Goal: Navigation & Orientation: Find specific page/section

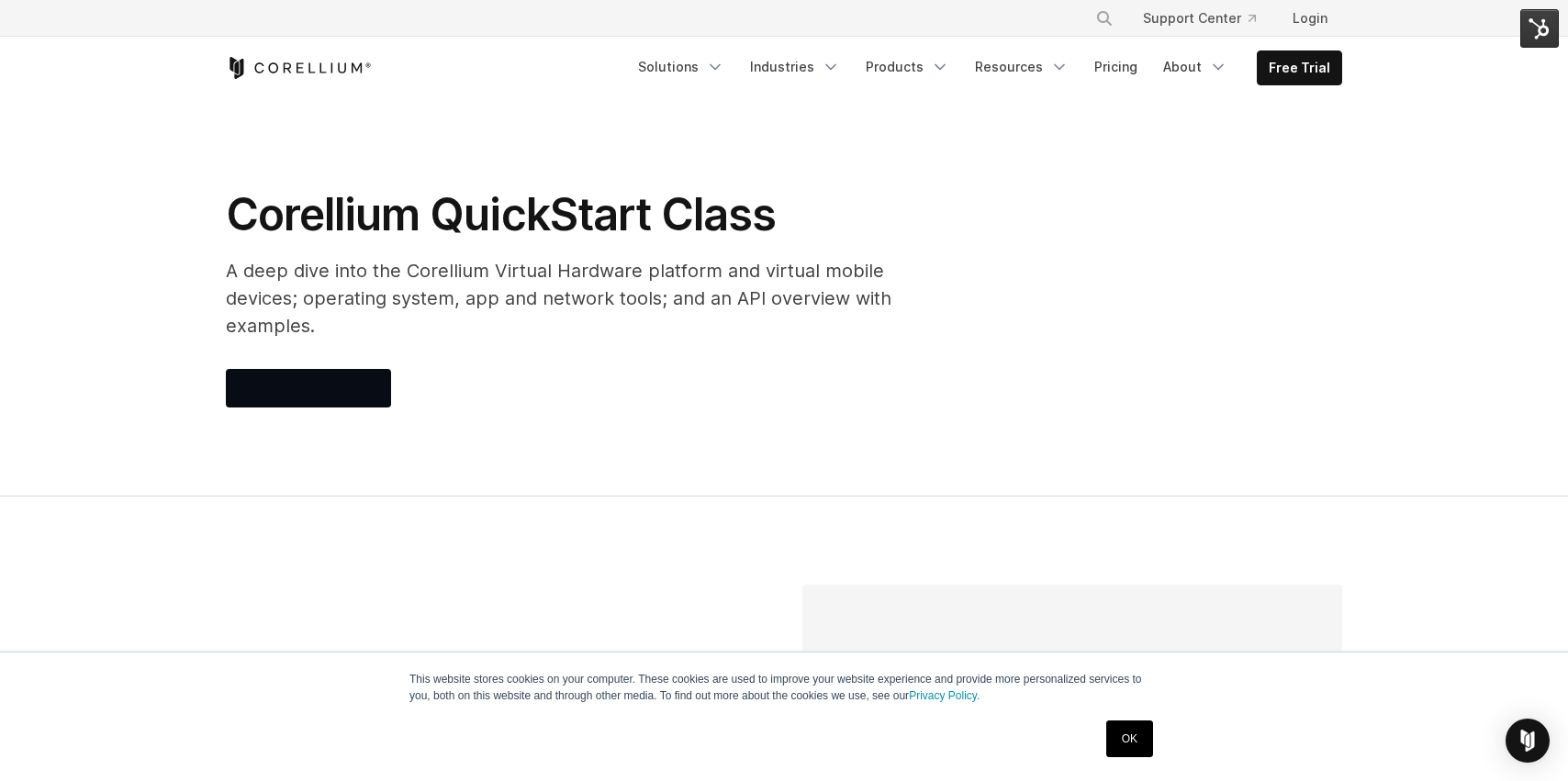
click at [1549, 30] on img at bounding box center [1540, 29] width 39 height 39
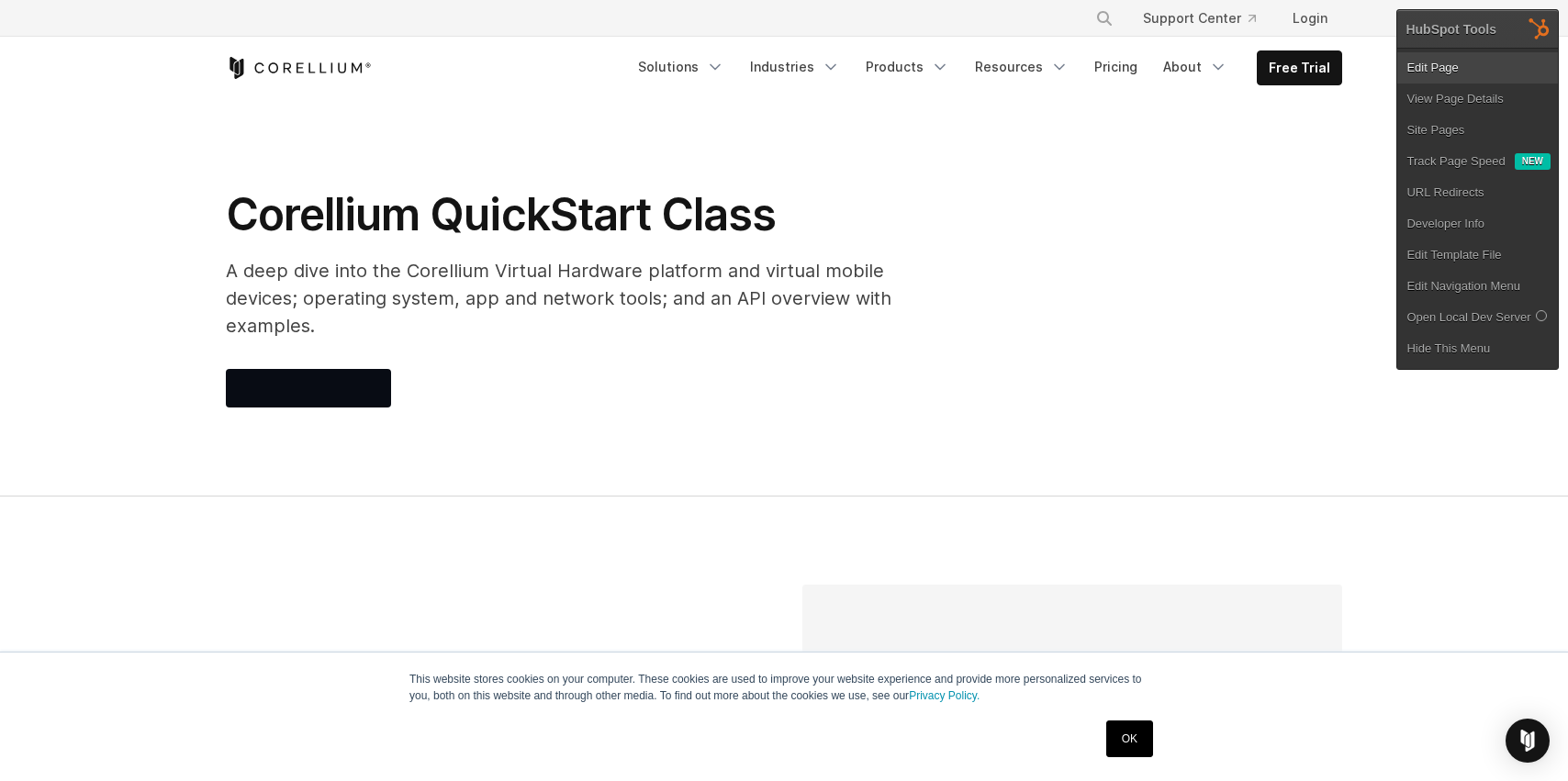
click at [1486, 72] on link "Edit Page" at bounding box center [1477, 68] width 160 height 31
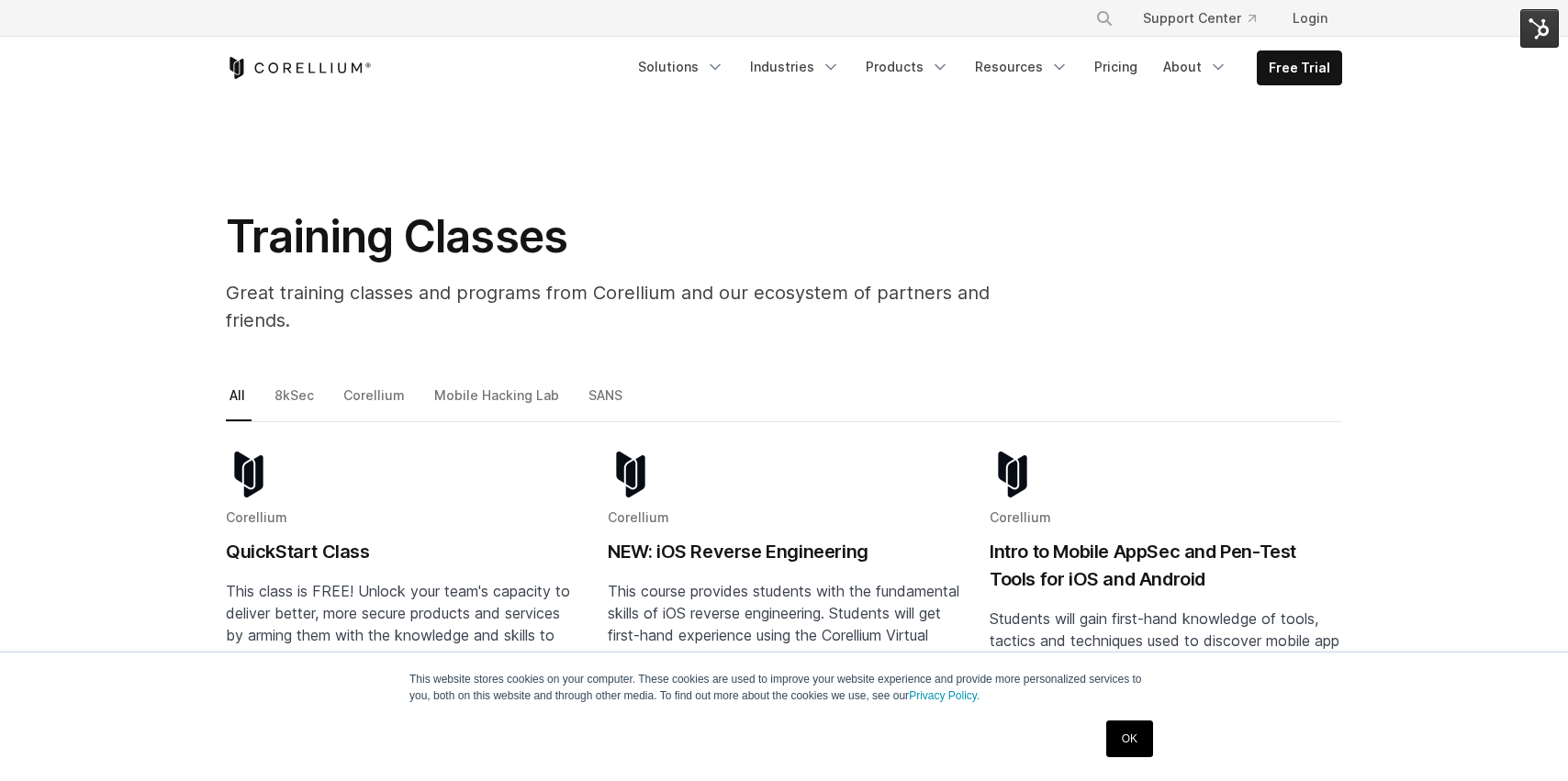
click at [1538, 29] on img at bounding box center [1540, 29] width 39 height 39
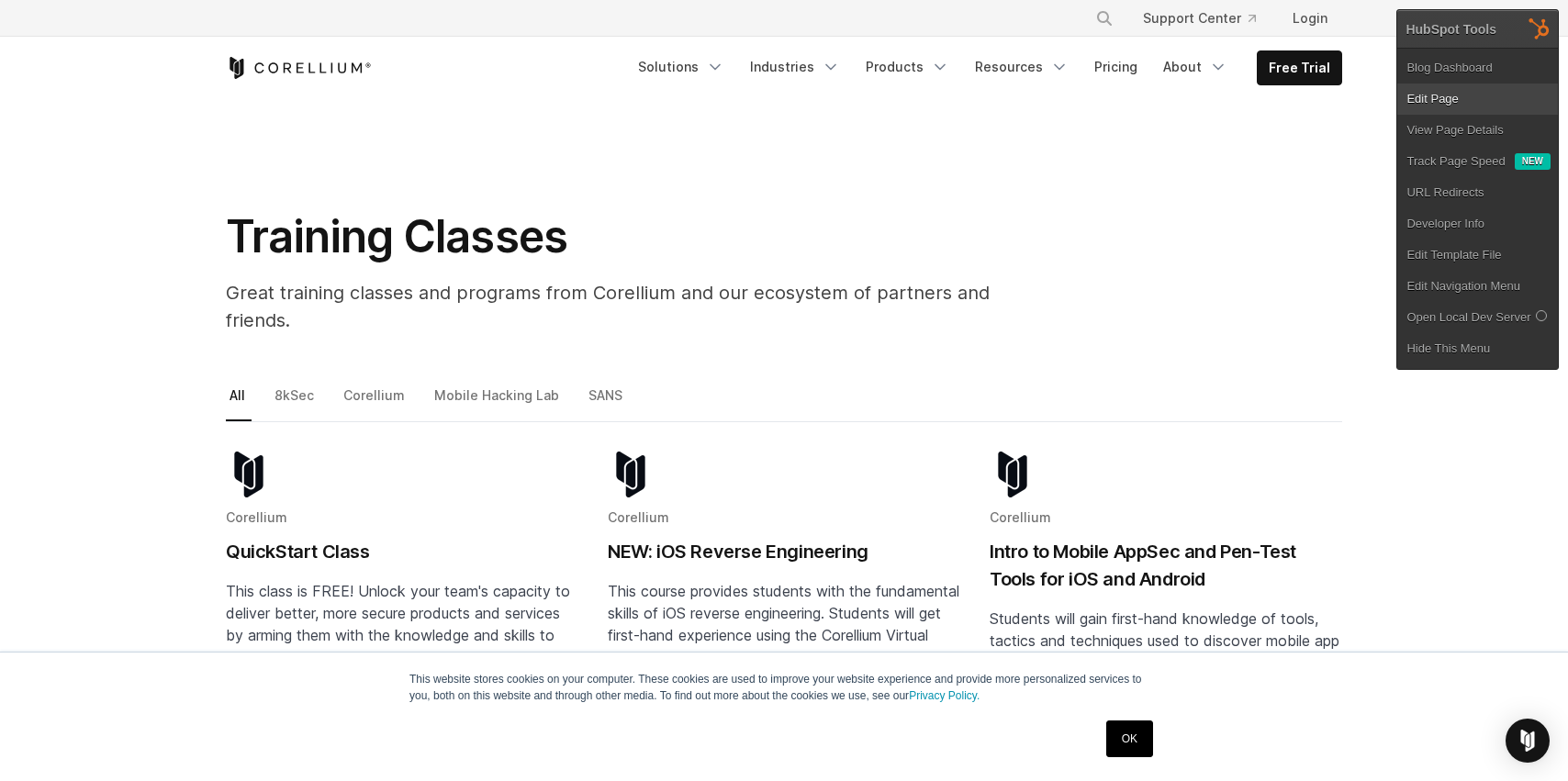
click at [1434, 97] on link "Edit Page" at bounding box center [1477, 99] width 160 height 31
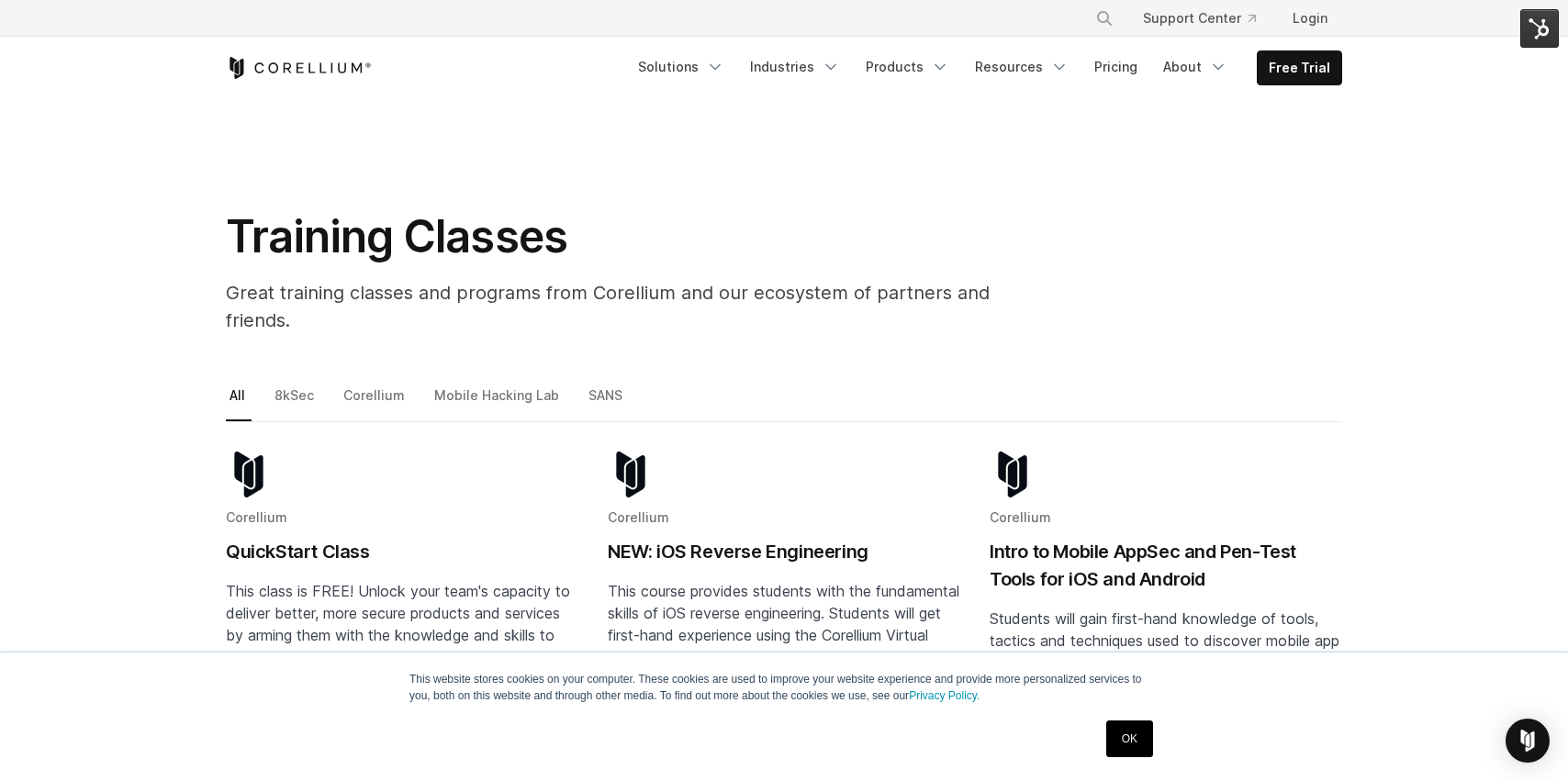
click at [1546, 31] on img at bounding box center [1540, 29] width 39 height 39
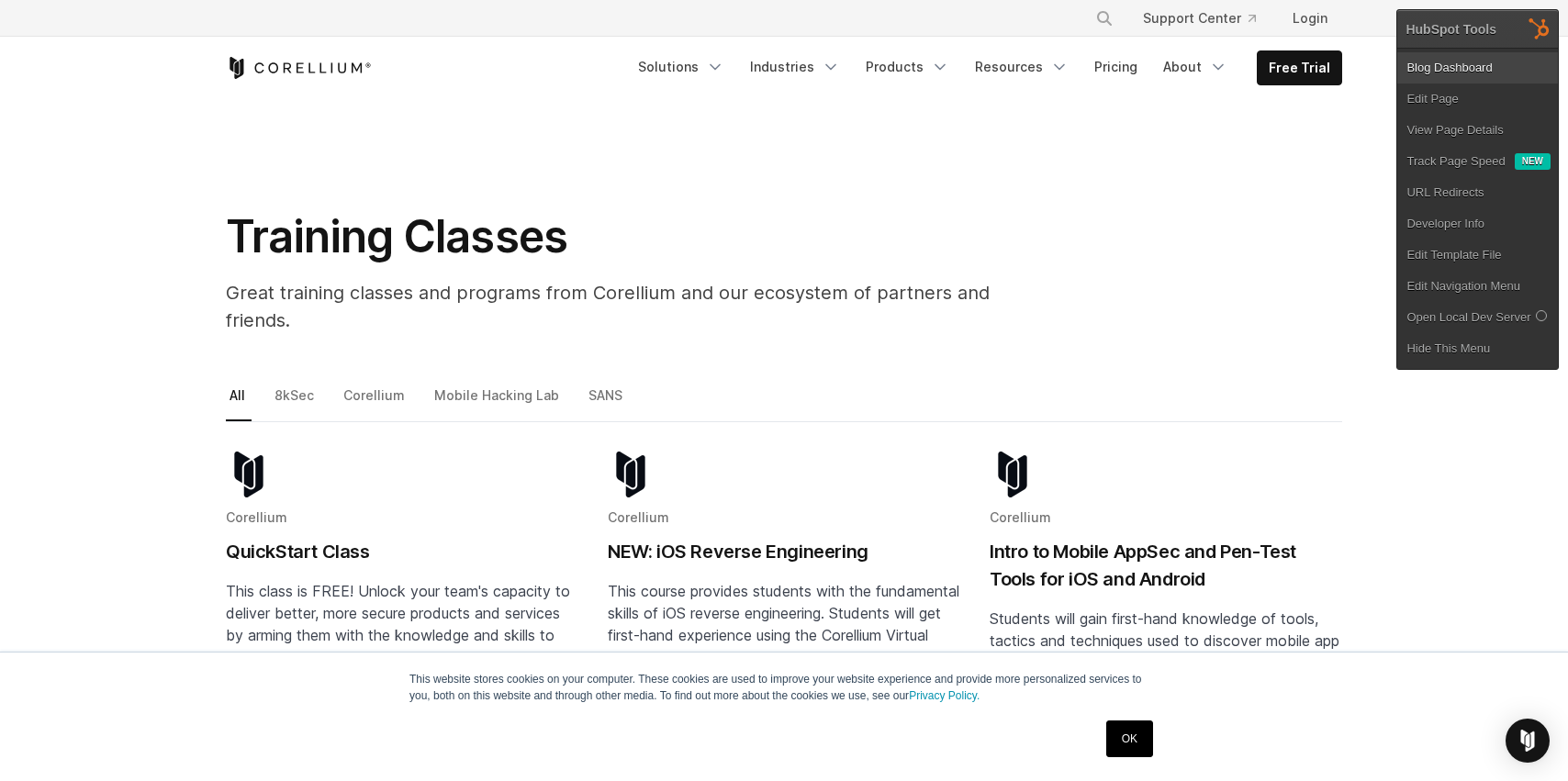
click at [1442, 64] on link "Blog Dashboard" at bounding box center [1477, 68] width 160 height 31
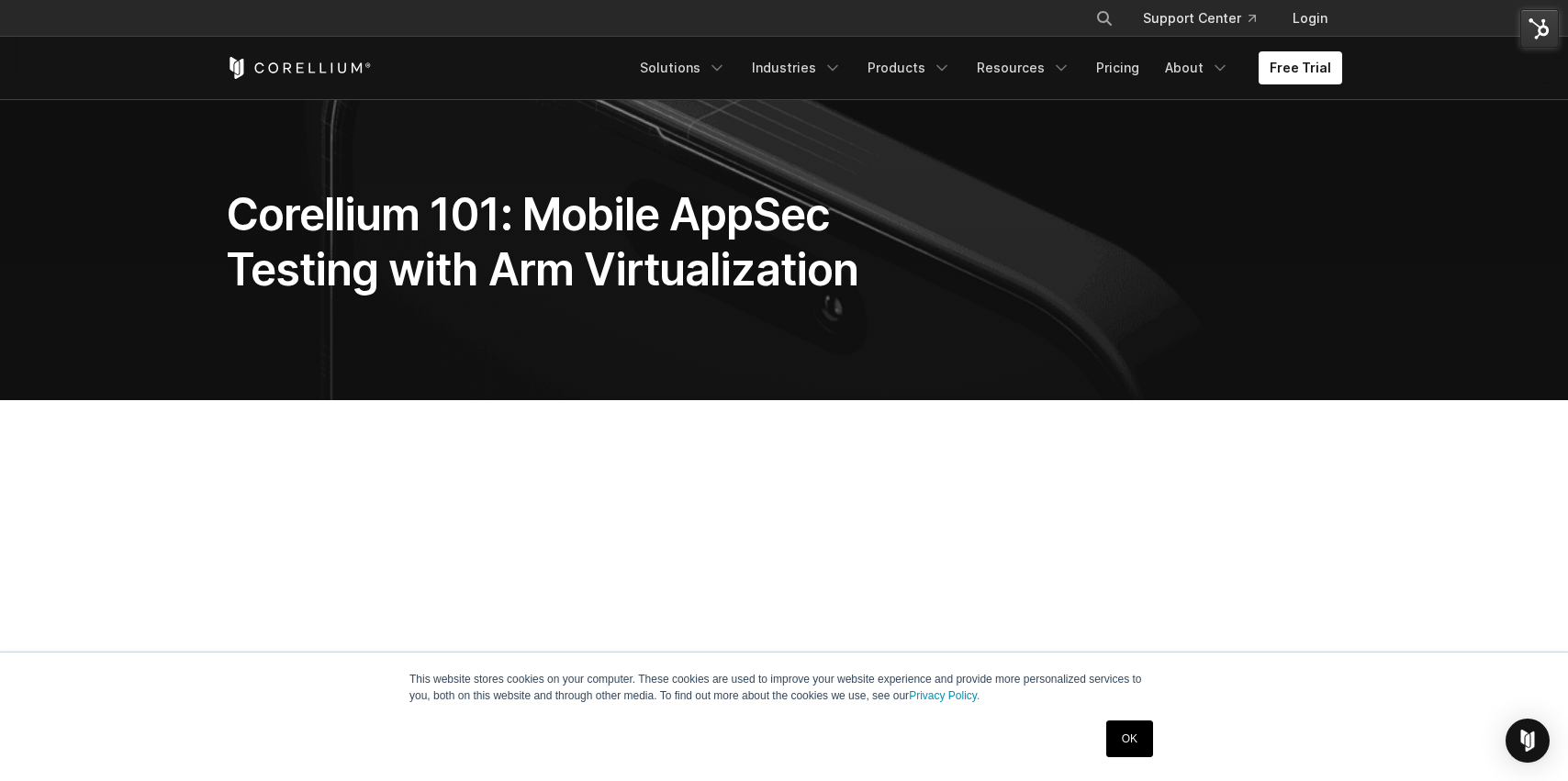
click at [1536, 37] on img at bounding box center [1540, 29] width 39 height 39
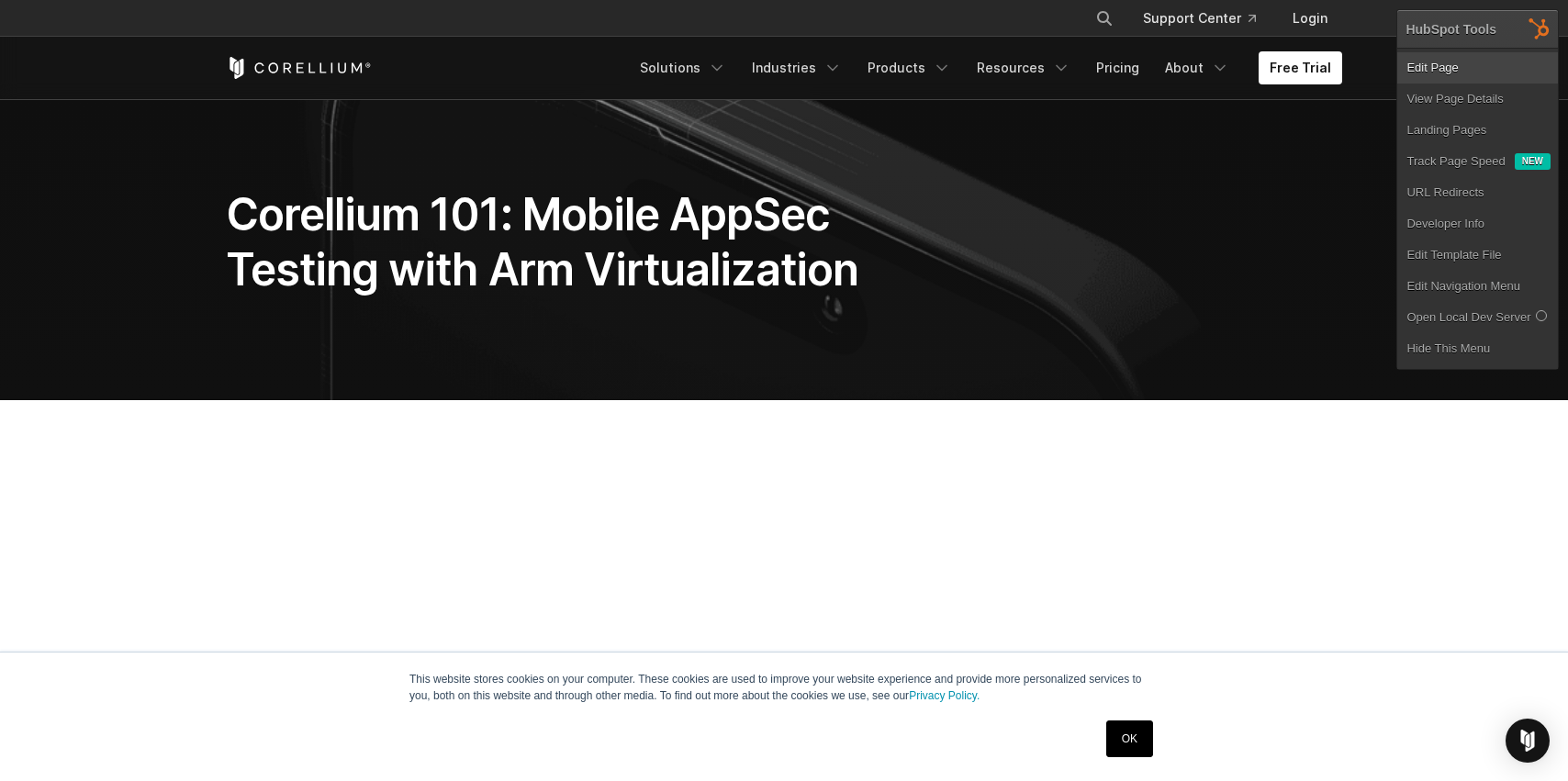
click at [1462, 65] on link "Edit Page" at bounding box center [1477, 68] width 160 height 31
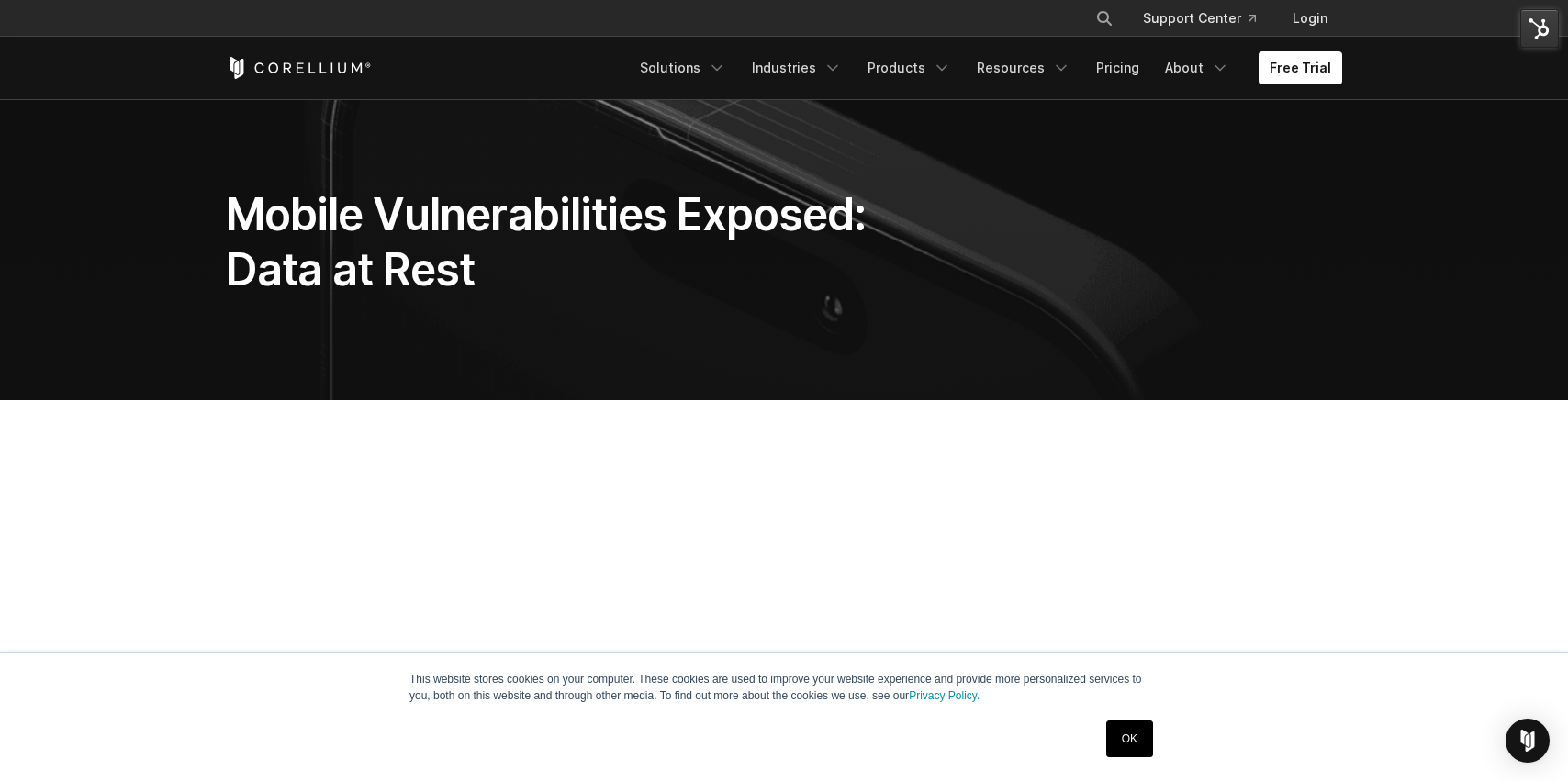
click at [1531, 31] on img at bounding box center [1540, 29] width 39 height 39
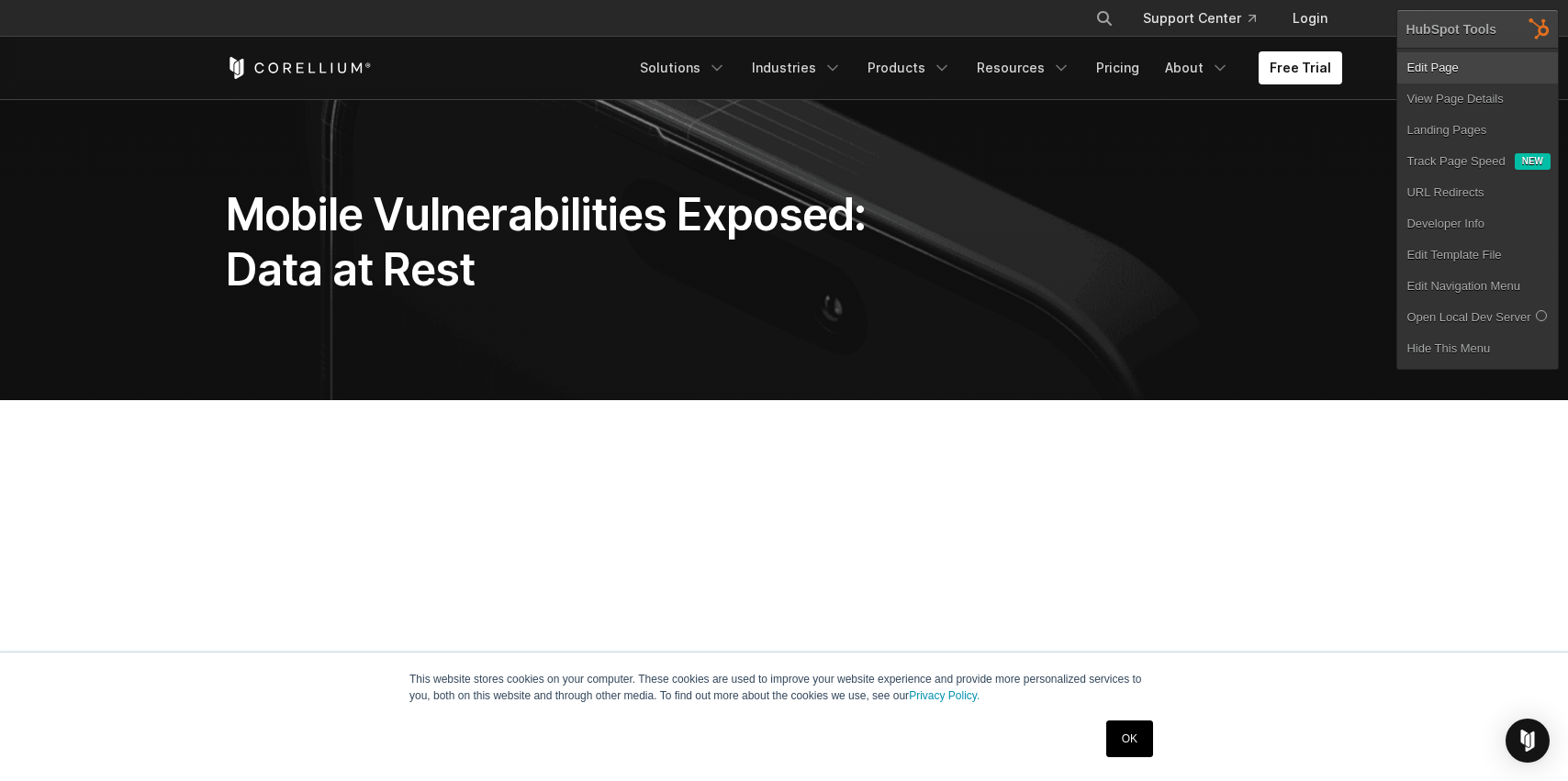
click at [1463, 61] on link "Edit Page" at bounding box center [1477, 68] width 160 height 31
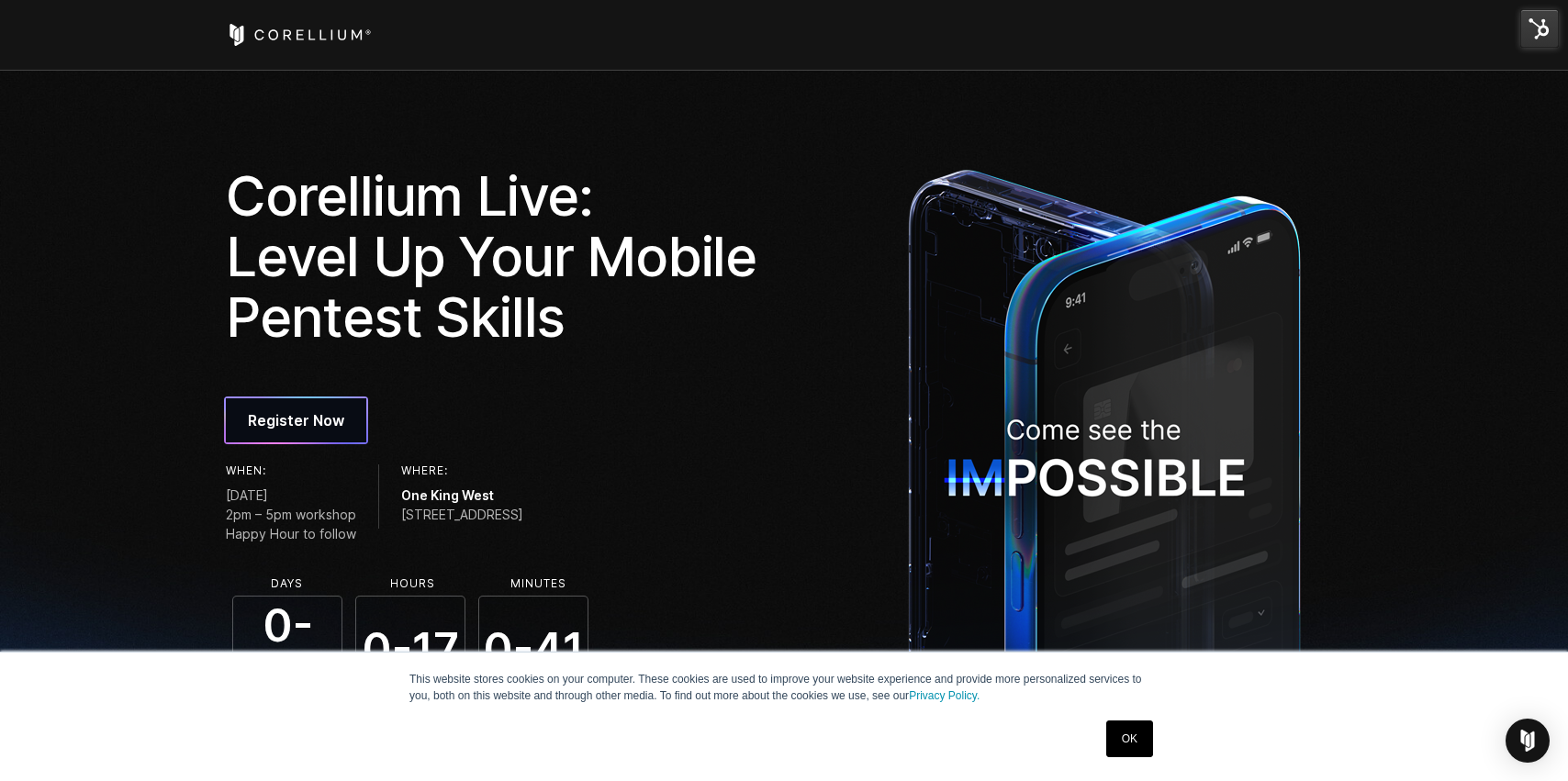
click at [1533, 29] on img at bounding box center [1540, 29] width 39 height 39
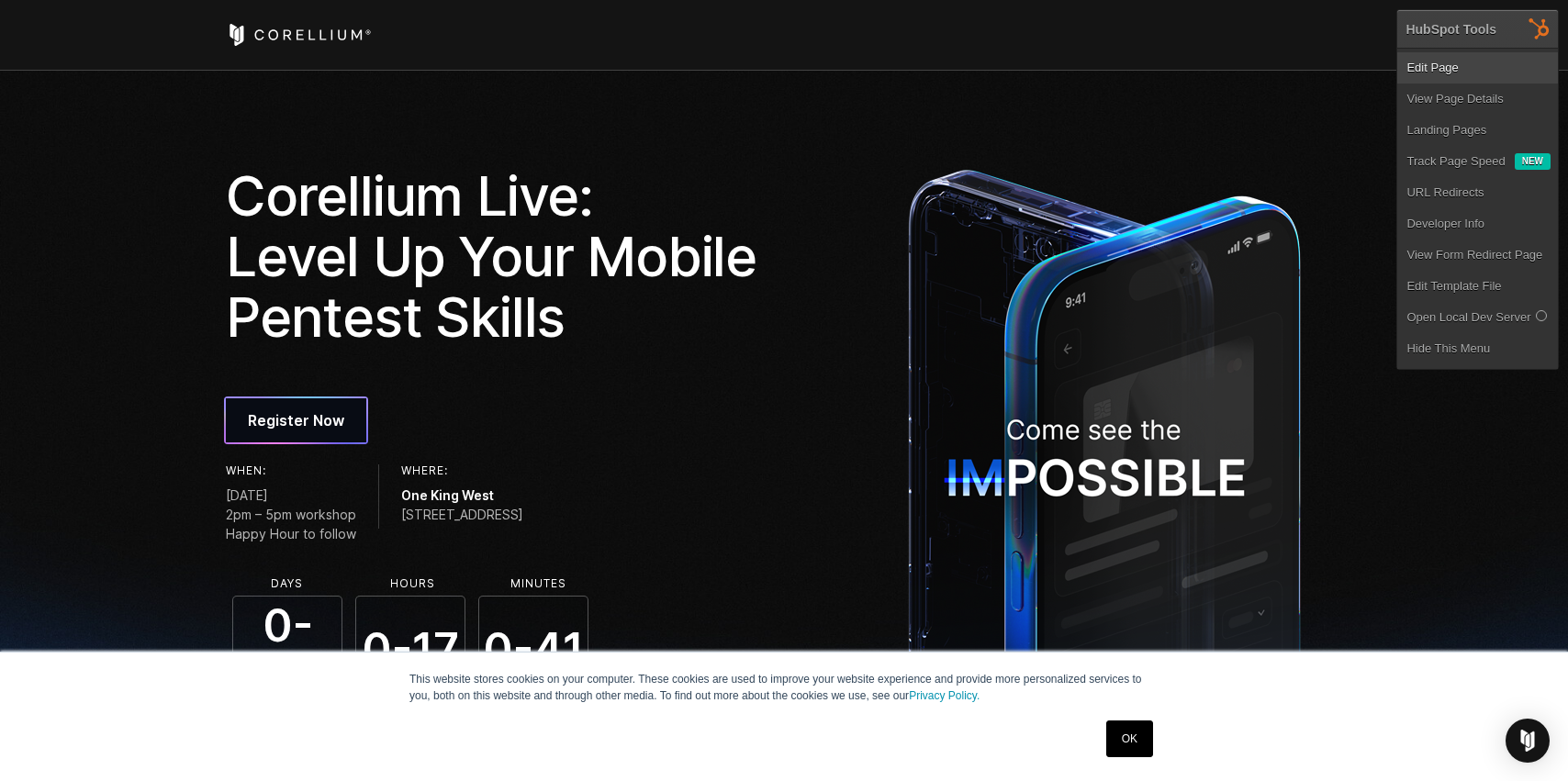
click at [1437, 65] on link "Edit Page" at bounding box center [1477, 68] width 160 height 31
